Goal: Navigation & Orientation: Find specific page/section

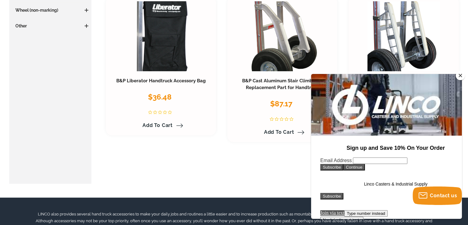
scroll to position [209, 0]
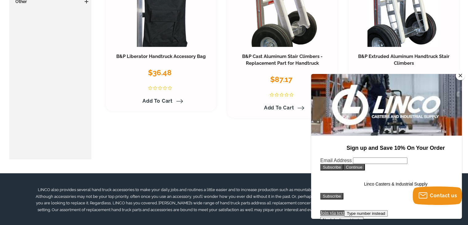
click at [461, 77] on button "Close" at bounding box center [460, 75] width 9 height 9
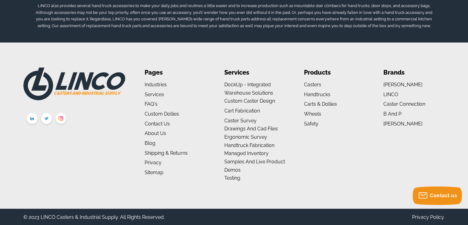
scroll to position [394, 0]
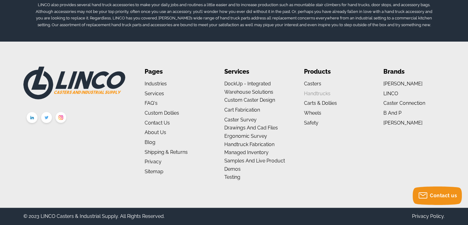
click at [322, 92] on link "Handtrucks" at bounding box center [317, 94] width 26 height 6
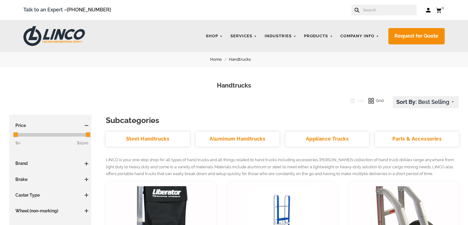
drag, startPoint x: 0, startPoint y: 0, endPoint x: 322, endPoint y: 92, distance: 334.6
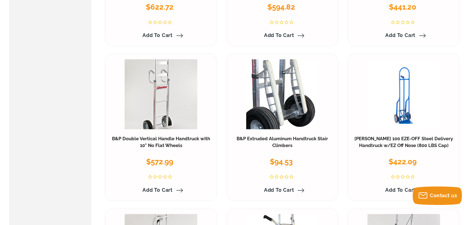
scroll to position [483, 0]
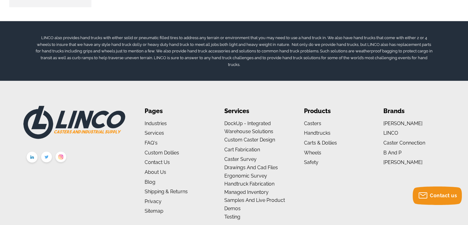
scroll to position [1321, 0]
